Goal: Task Accomplishment & Management: Use online tool/utility

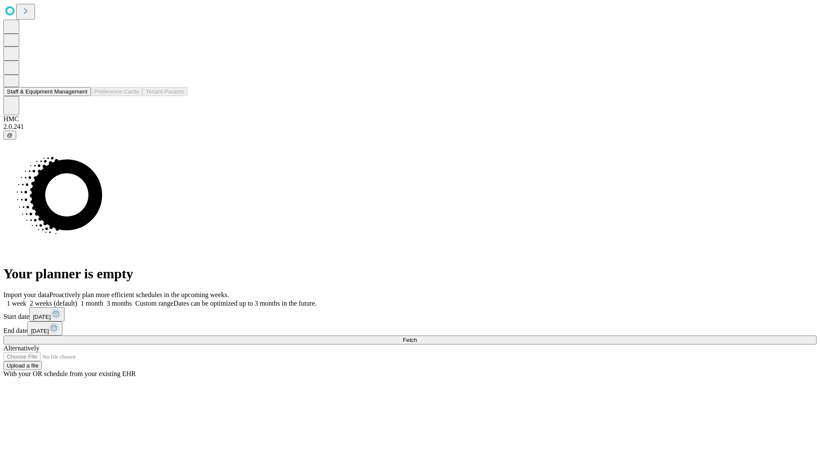
click at [80, 96] on button "Staff & Equipment Management" at bounding box center [47, 91] width 88 height 9
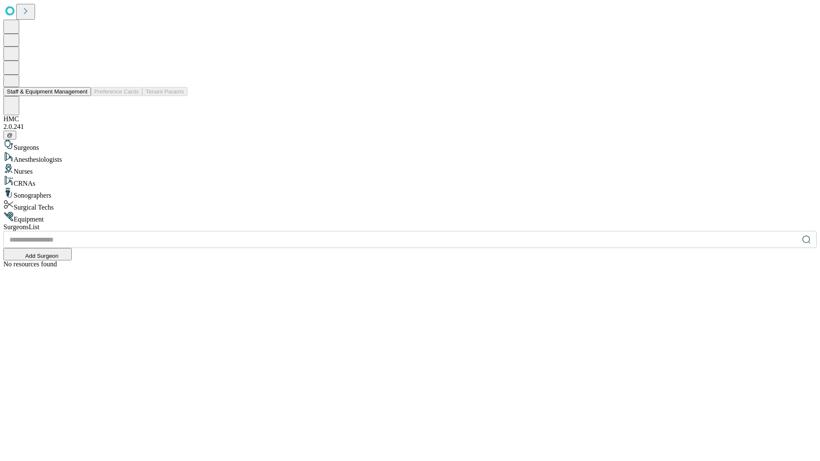
click at [82, 96] on button "Staff & Equipment Management" at bounding box center [47, 91] width 88 height 9
